Goal: Transaction & Acquisition: Obtain resource

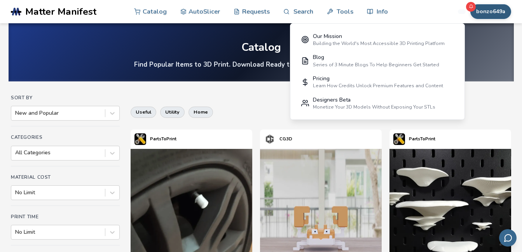
click at [488, 7] on button "bonzo649a" at bounding box center [490, 11] width 41 height 15
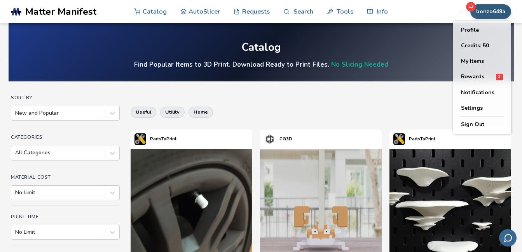
click at [413, 12] on div "bonzo649a Catalog AutoSlicer Requests Search Tools Info Catalog AutoSlicer Requ…" at bounding box center [455, 11] width 112 height 23
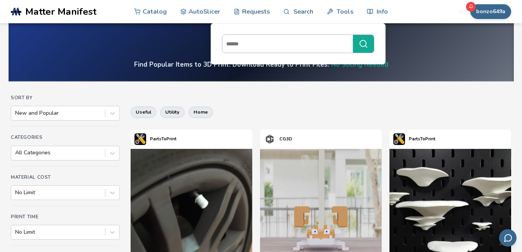
click at [230, 45] on input at bounding box center [285, 44] width 127 height 14
type input "****"
click at [353, 35] on button "****" at bounding box center [363, 44] width 21 height 18
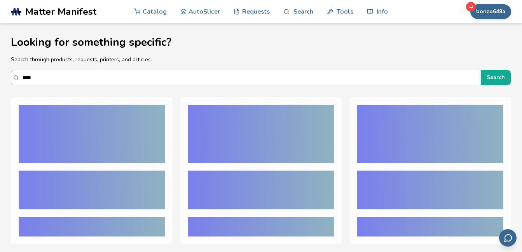
click at [34, 77] on input "****" at bounding box center [250, 78] width 454 height 14
click at [480, 70] on button "Search" at bounding box center [495, 77] width 30 height 15
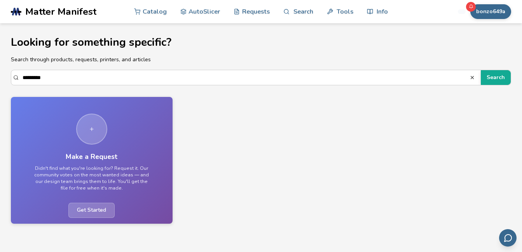
click at [279, 143] on div "Make a Request Didn't find what you're looking for? Request it. Our community v…" at bounding box center [261, 160] width 500 height 127
click at [46, 77] on input "*********" at bounding box center [246, 78] width 447 height 14
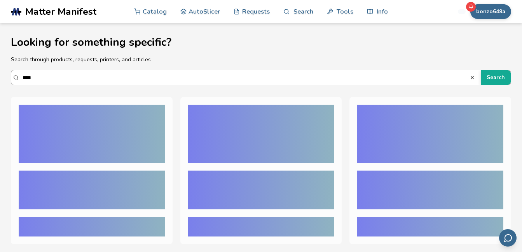
type input "****"
click at [480, 70] on button "Search" at bounding box center [495, 77] width 30 height 15
click at [103, 130] on div "button" at bounding box center [92, 134] width 146 height 58
click at [153, 10] on link "Catalog" at bounding box center [150, 11] width 33 height 23
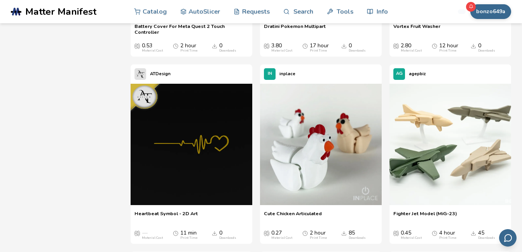
scroll to position [466, 0]
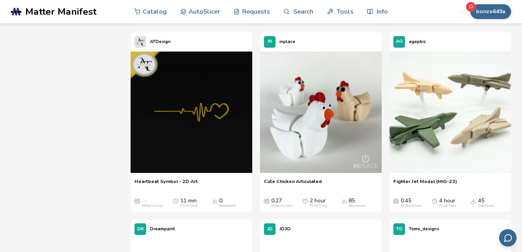
click at [429, 187] on span "Fighter Jet Model (MiG-23)" at bounding box center [425, 185] width 64 height 12
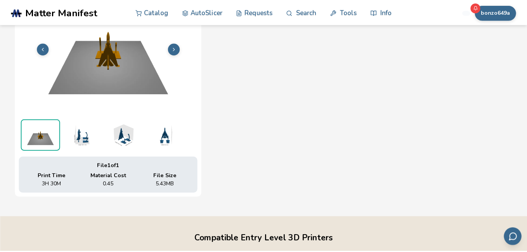
scroll to position [289, 0]
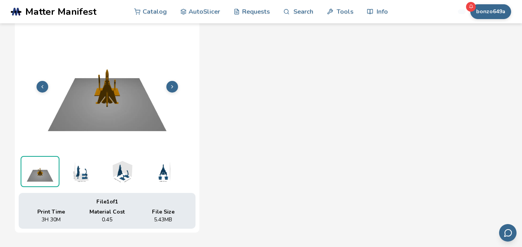
click at [94, 108] on img at bounding box center [107, 85] width 177 height 132
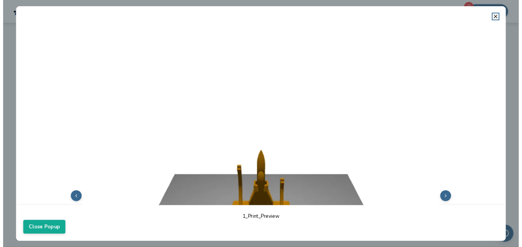
scroll to position [0, 0]
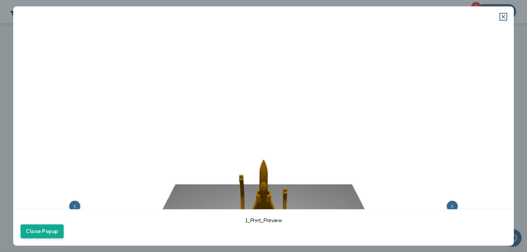
click at [505, 16] on icon at bounding box center [504, 17] width 6 height 6
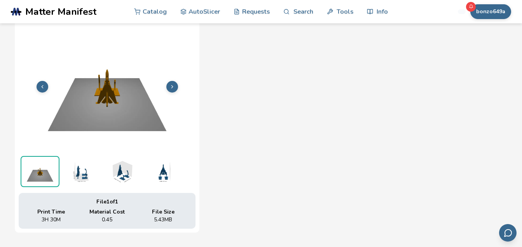
drag, startPoint x: 108, startPoint y: 117, endPoint x: 234, endPoint y: 68, distance: 134.8
click at [234, 68] on div "File 1 of 1 Print Time 3H 30M Material Cost 0.45 File Size 5.43 MB" at bounding box center [261, 124] width 492 height 217
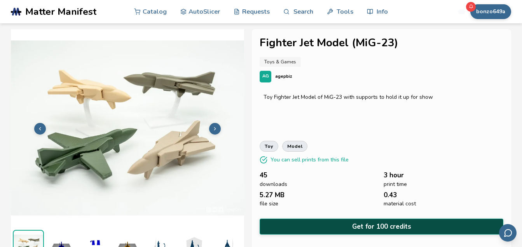
click at [349, 220] on button "Get for 100 credits" at bounding box center [381, 226] width 244 height 16
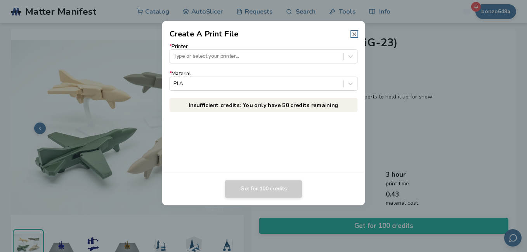
click at [355, 34] on line at bounding box center [354, 34] width 3 height 3
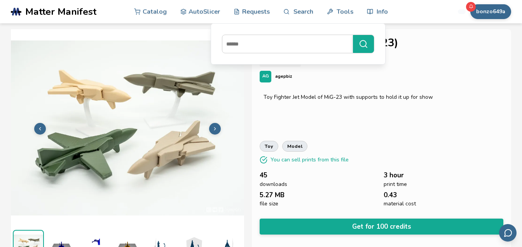
click at [156, 75] on img at bounding box center [127, 127] width 233 height 175
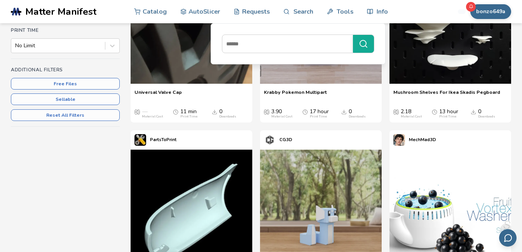
scroll to position [194, 0]
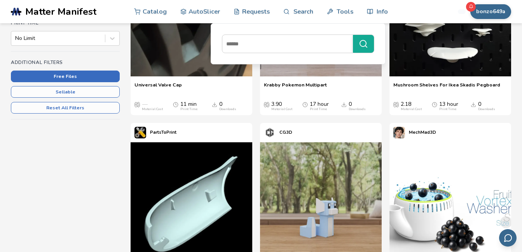
click at [64, 76] on button "Free Files" at bounding box center [65, 77] width 109 height 12
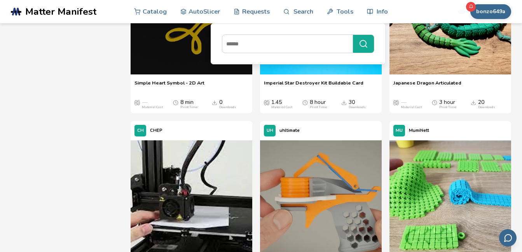
scroll to position [427, 0]
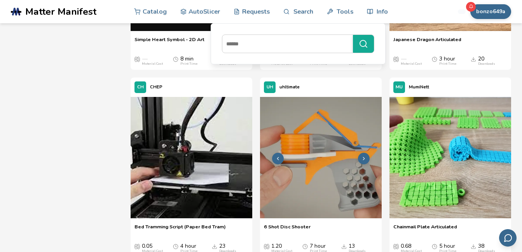
click at [327, 191] on img at bounding box center [321, 158] width 122 height 122
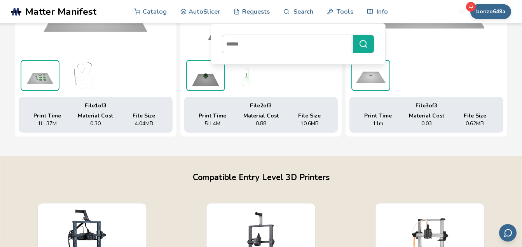
scroll to position [211, 3]
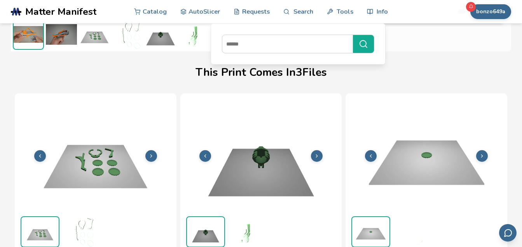
click at [124, 175] on img at bounding box center [96, 154] width 154 height 115
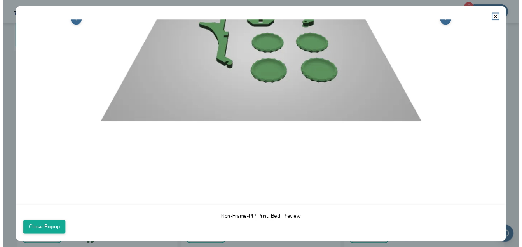
scroll to position [39, 0]
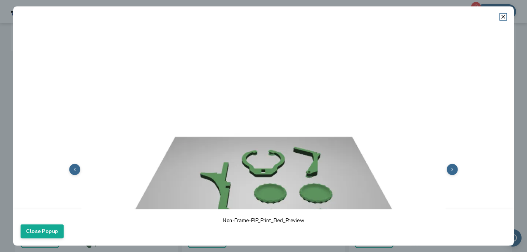
click at [247, 172] on img at bounding box center [264, 169] width 486 height 365
drag, startPoint x: 504, startPoint y: 16, endPoint x: 497, endPoint y: 16, distance: 7.0
click at [502, 16] on icon at bounding box center [504, 17] width 6 height 6
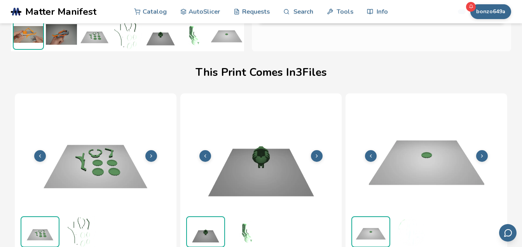
click at [99, 168] on img at bounding box center [96, 154] width 154 height 115
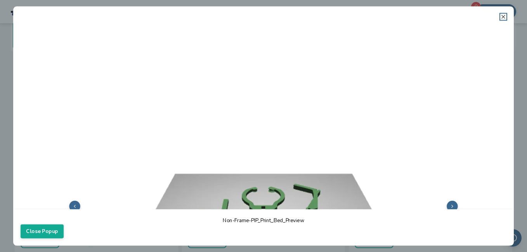
click at [503, 16] on icon at bounding box center [504, 17] width 6 height 6
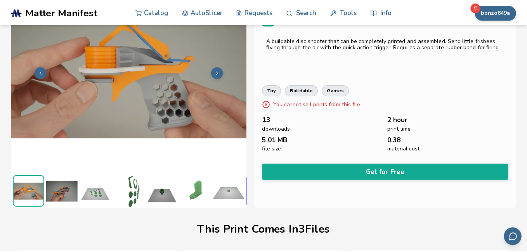
scroll to position [0, 0]
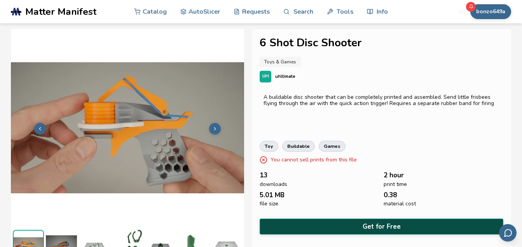
click at [366, 221] on button "Get for Free" at bounding box center [381, 226] width 244 height 16
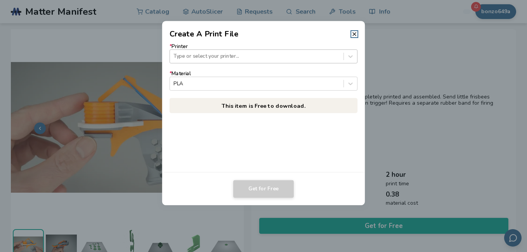
click at [183, 54] on div at bounding box center [257, 56] width 166 height 7
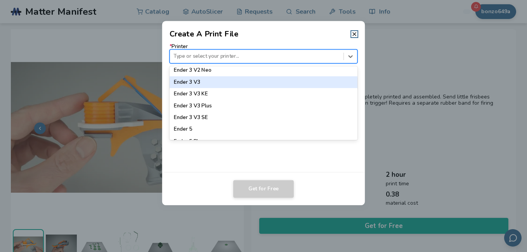
scroll to position [563, 0]
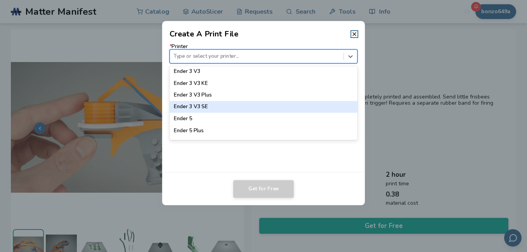
click at [277, 109] on div "Ender 3 V3 SE" at bounding box center [264, 107] width 188 height 12
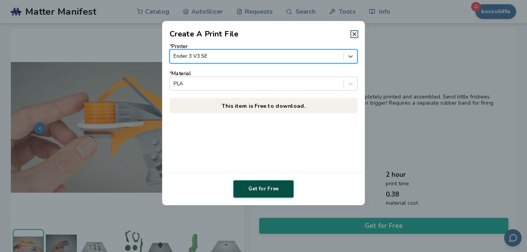
click at [265, 188] on button "Get for Free" at bounding box center [263, 190] width 61 height 18
